Goal: Answer question/provide support: Share knowledge or assist other users

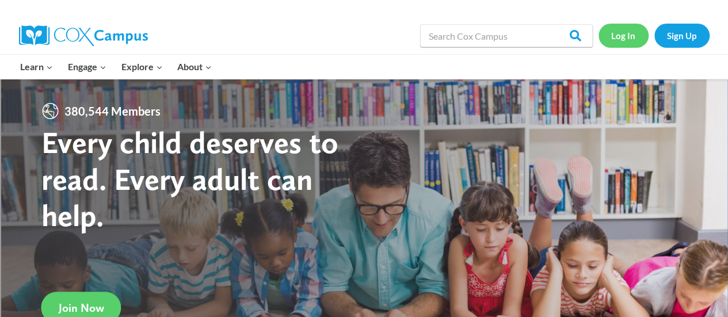
click at [629, 35] on link "Log In" at bounding box center [623, 36] width 50 height 24
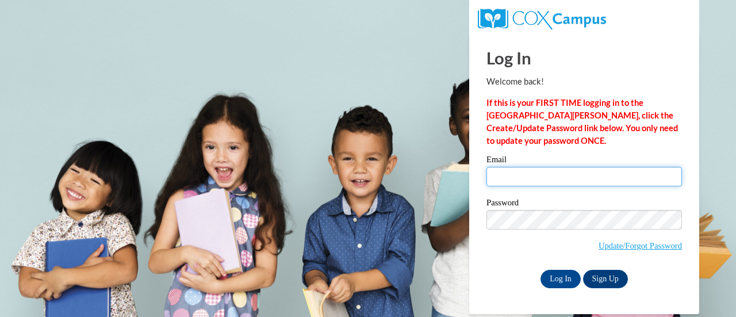
click at [526, 182] on input "Email" at bounding box center [585, 177] width 196 height 20
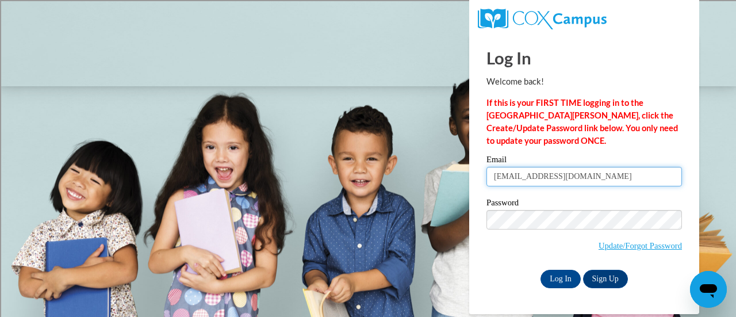
type input "rconran@kusd.edu"
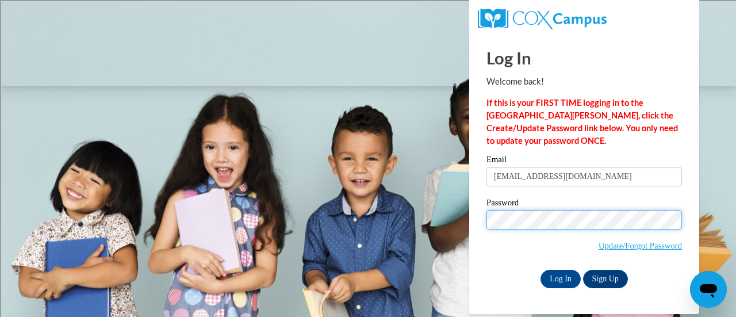
click at [541, 270] on input "Log In" at bounding box center [561, 279] width 40 height 18
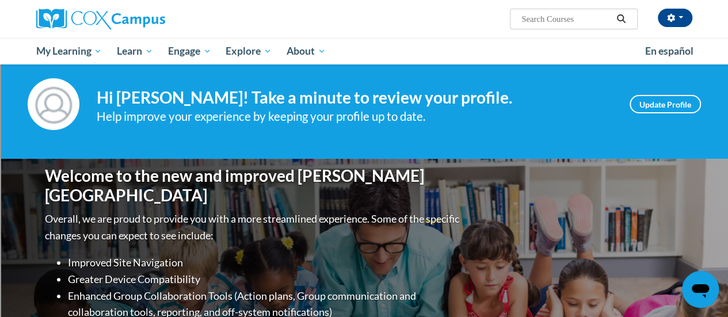
scroll to position [16, 0]
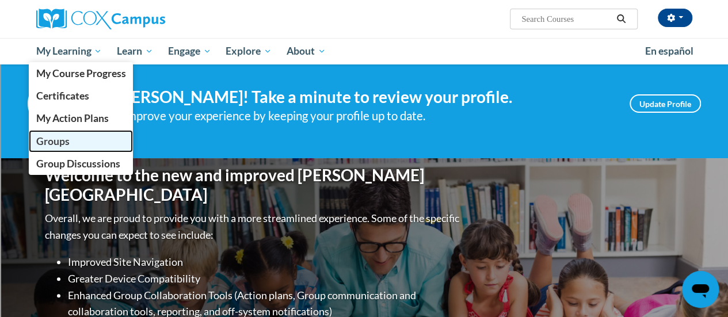
click at [52, 141] on span "Groups" at bounding box center [52, 141] width 33 height 12
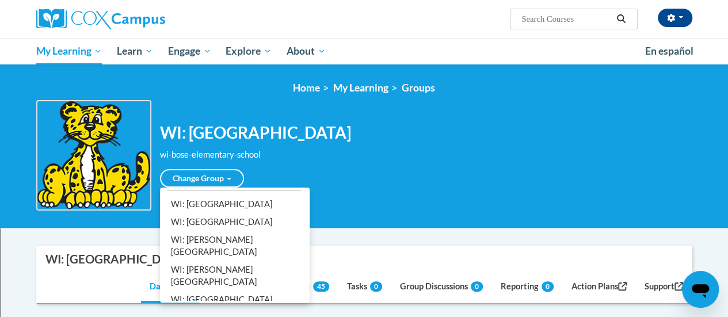
scroll to position [28, 0]
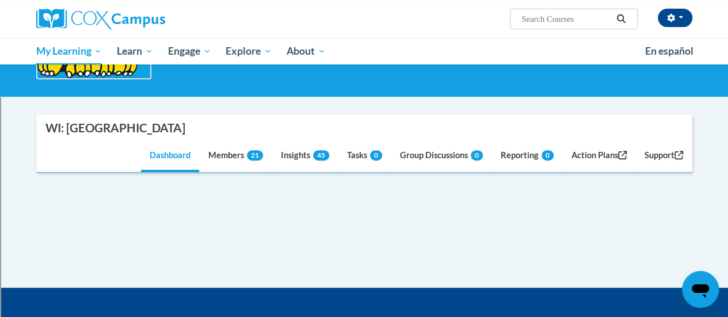
click at [209, 179] on div "Supervisor Modal Window WI: Bose Elementary School Dashboard Members 21 Insight…" at bounding box center [364, 166] width 656 height 104
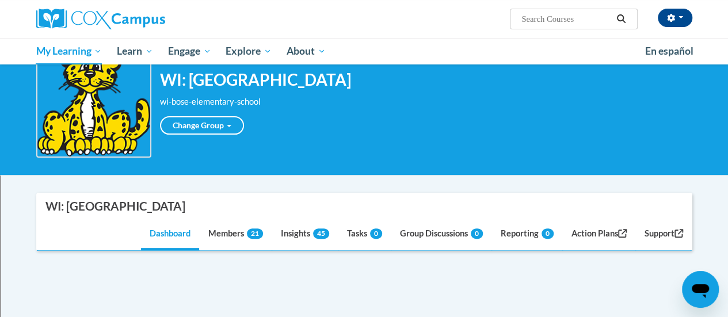
scroll to position [50, 0]
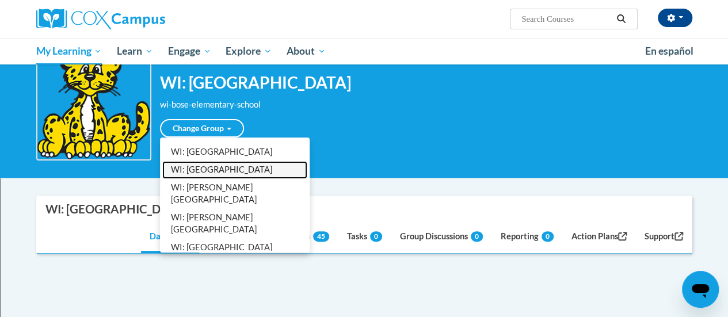
click at [221, 166] on link "WI: Brass Elementary School" at bounding box center [234, 170] width 145 height 18
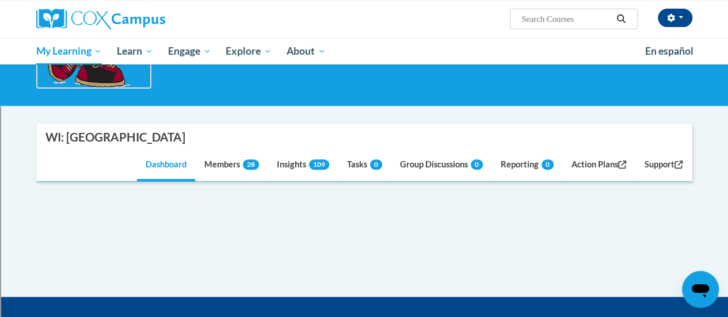
scroll to position [189, 0]
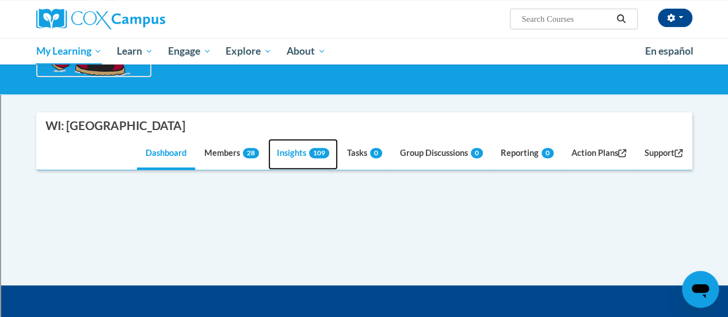
click at [282, 151] on link "Insights 109" at bounding box center [303, 154] width 70 height 31
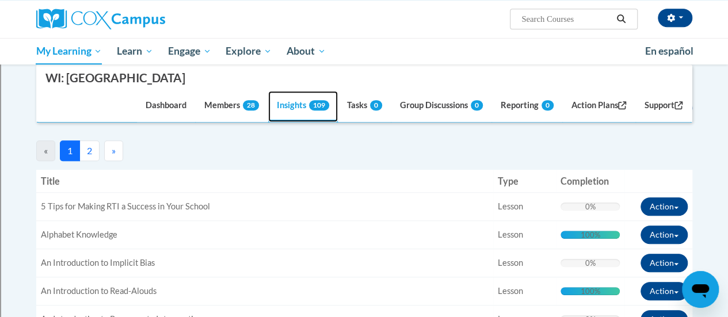
scroll to position [327, 0]
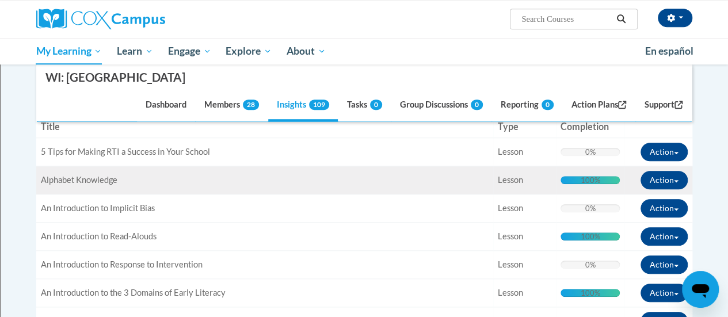
click at [83, 178] on span "Alphabet Knowledge" at bounding box center [79, 180] width 77 height 10
click at [571, 172] on td "Completion: 100% Complete 100%" at bounding box center [590, 180] width 69 height 28
click at [522, 175] on span "Lesson" at bounding box center [510, 180] width 25 height 10
click at [671, 179] on button "Action" at bounding box center [663, 180] width 47 height 18
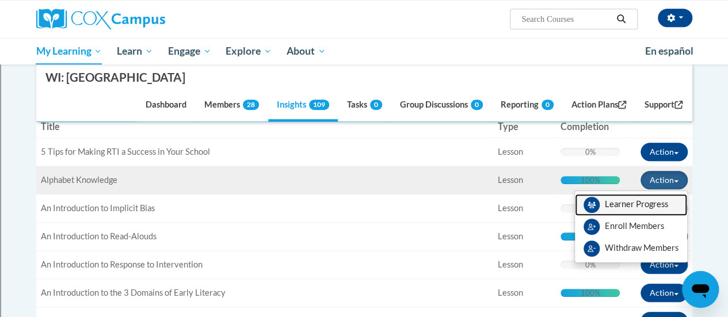
click at [634, 204] on link "Learner Progress" at bounding box center [631, 205] width 112 height 22
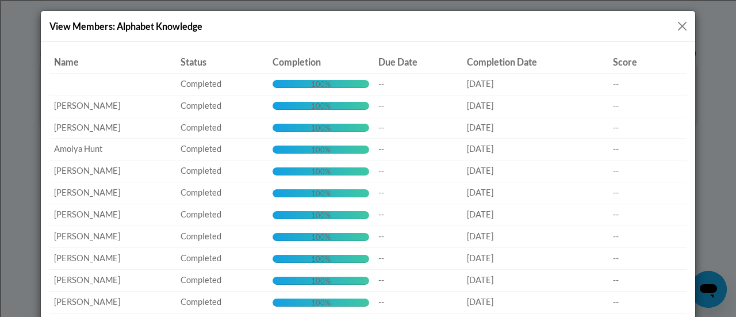
click at [435, 202] on td "Due Date: --" at bounding box center [418, 193] width 89 height 22
click at [675, 33] on div "View Members: Alphabet Knowledge" at bounding box center [368, 26] width 655 height 31
click at [675, 29] on button "Close" at bounding box center [682, 26] width 14 height 14
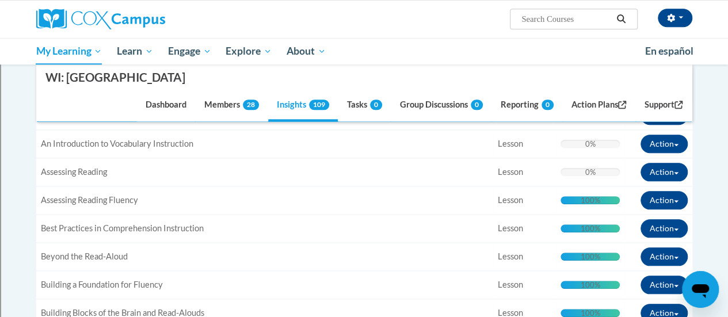
scroll to position [503, 0]
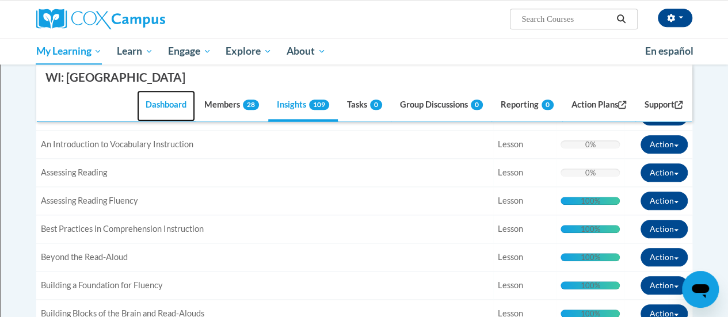
click at [169, 103] on link "Dashboard" at bounding box center [166, 106] width 58 height 31
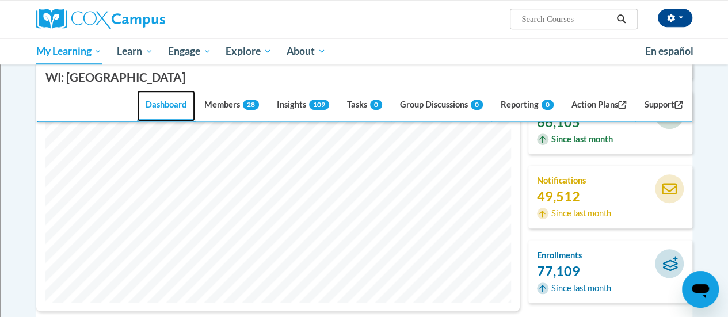
scroll to position [384, 0]
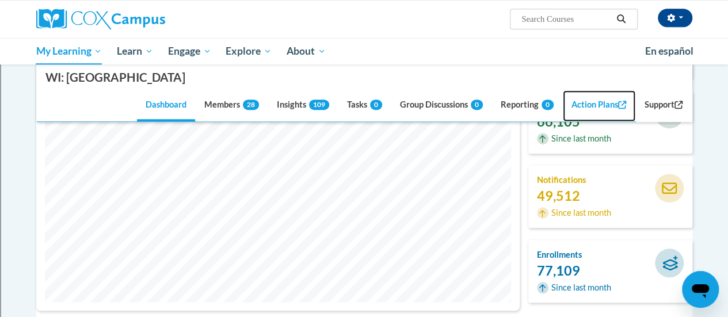
click at [591, 106] on link "Action Plans" at bounding box center [599, 106] width 72 height 31
